Goal: Task Accomplishment & Management: Manage account settings

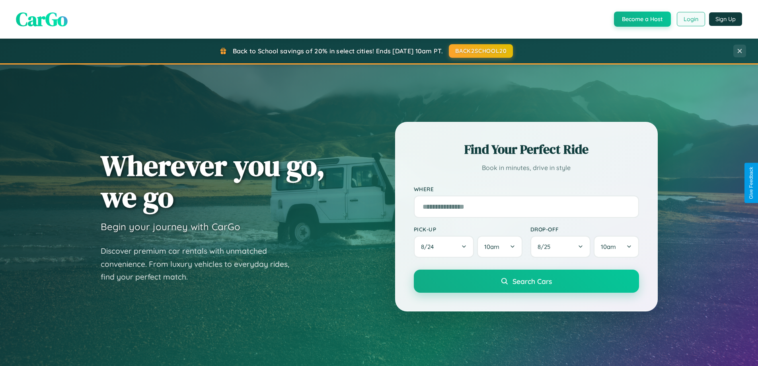
click at [691, 19] on button "Login" at bounding box center [691, 19] width 28 height 14
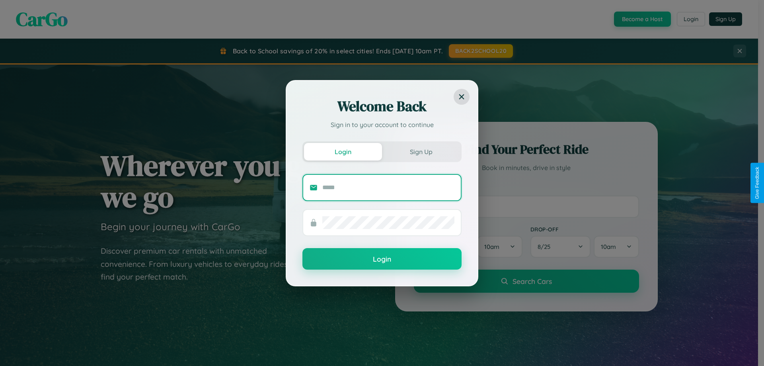
click at [388, 187] on input "text" at bounding box center [388, 187] width 132 height 13
type input "**********"
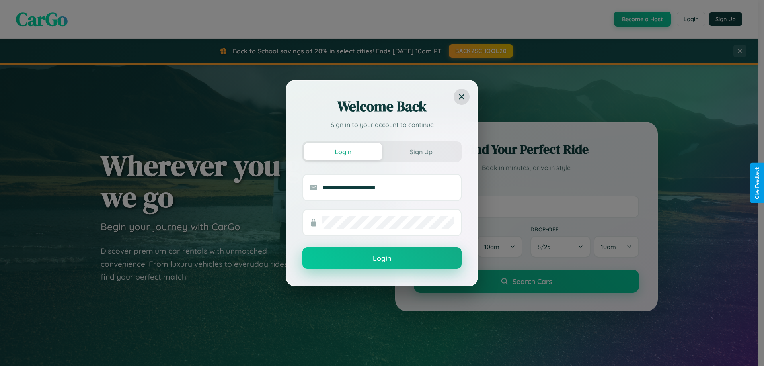
click at [382, 258] on button "Login" at bounding box center [382, 257] width 159 height 21
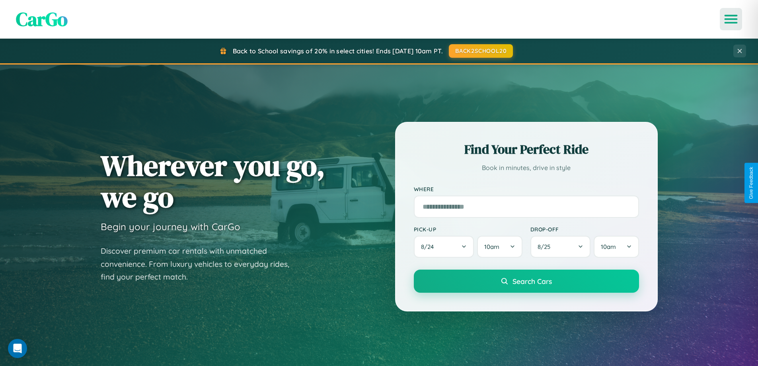
click at [731, 19] on icon "Open menu" at bounding box center [732, 19] width 12 height 7
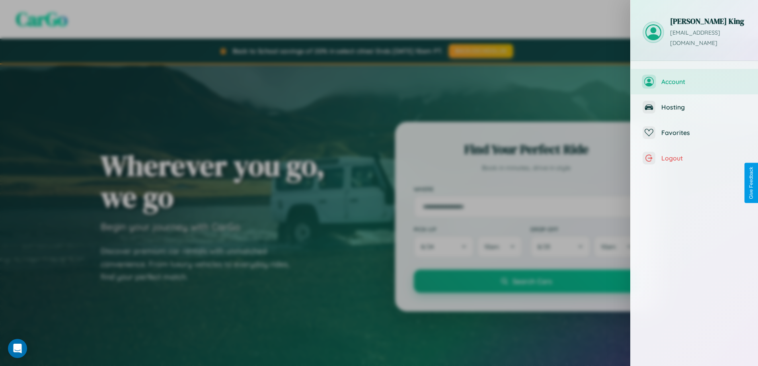
click at [695, 78] on span "Account" at bounding box center [704, 82] width 85 height 8
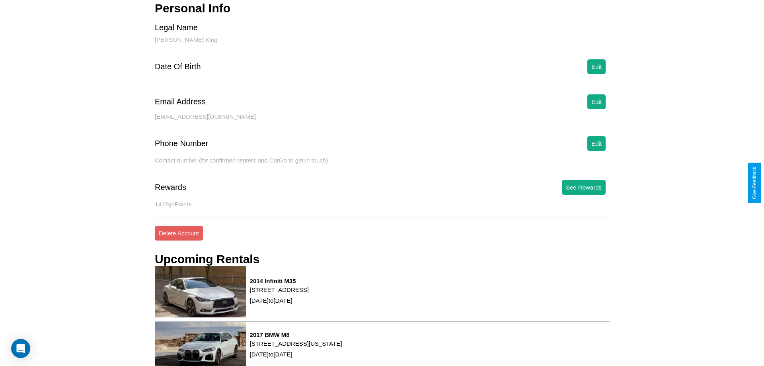
scroll to position [101, 0]
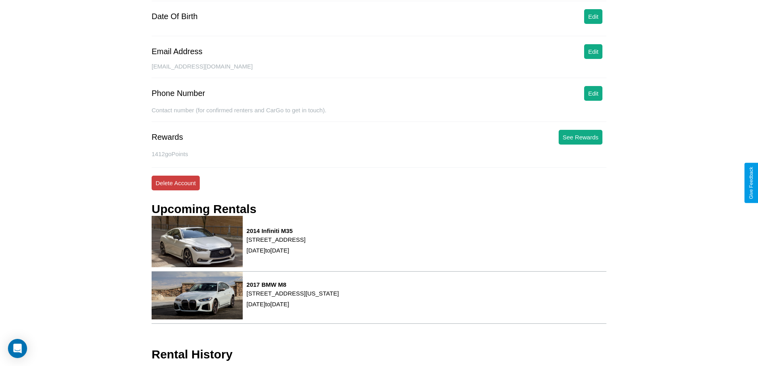
click at [176, 183] on button "Delete Account" at bounding box center [176, 183] width 48 height 15
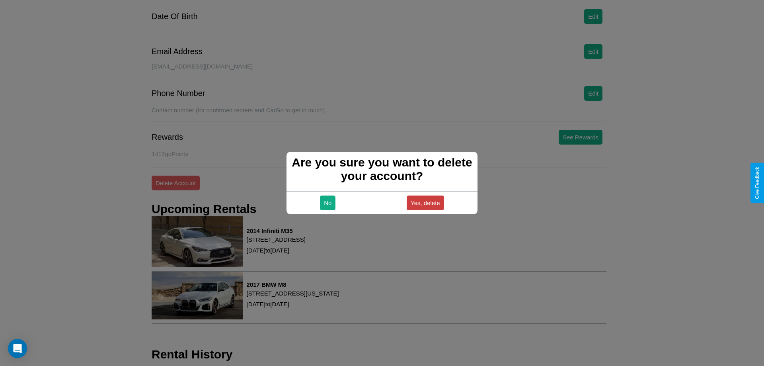
click at [425, 203] on button "Yes, delete" at bounding box center [425, 202] width 37 height 15
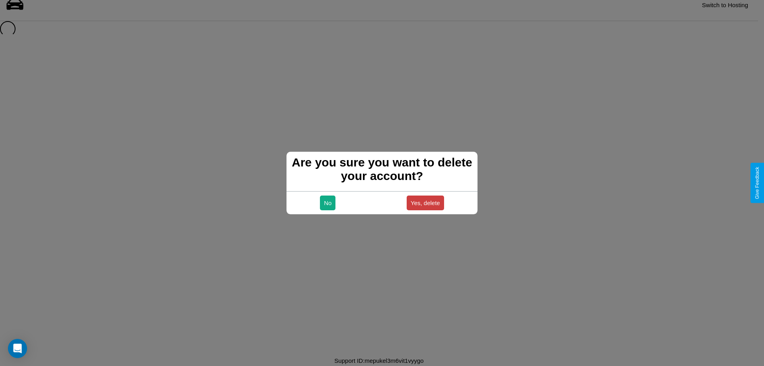
scroll to position [11, 0]
